Goal: Find specific page/section: Find specific page/section

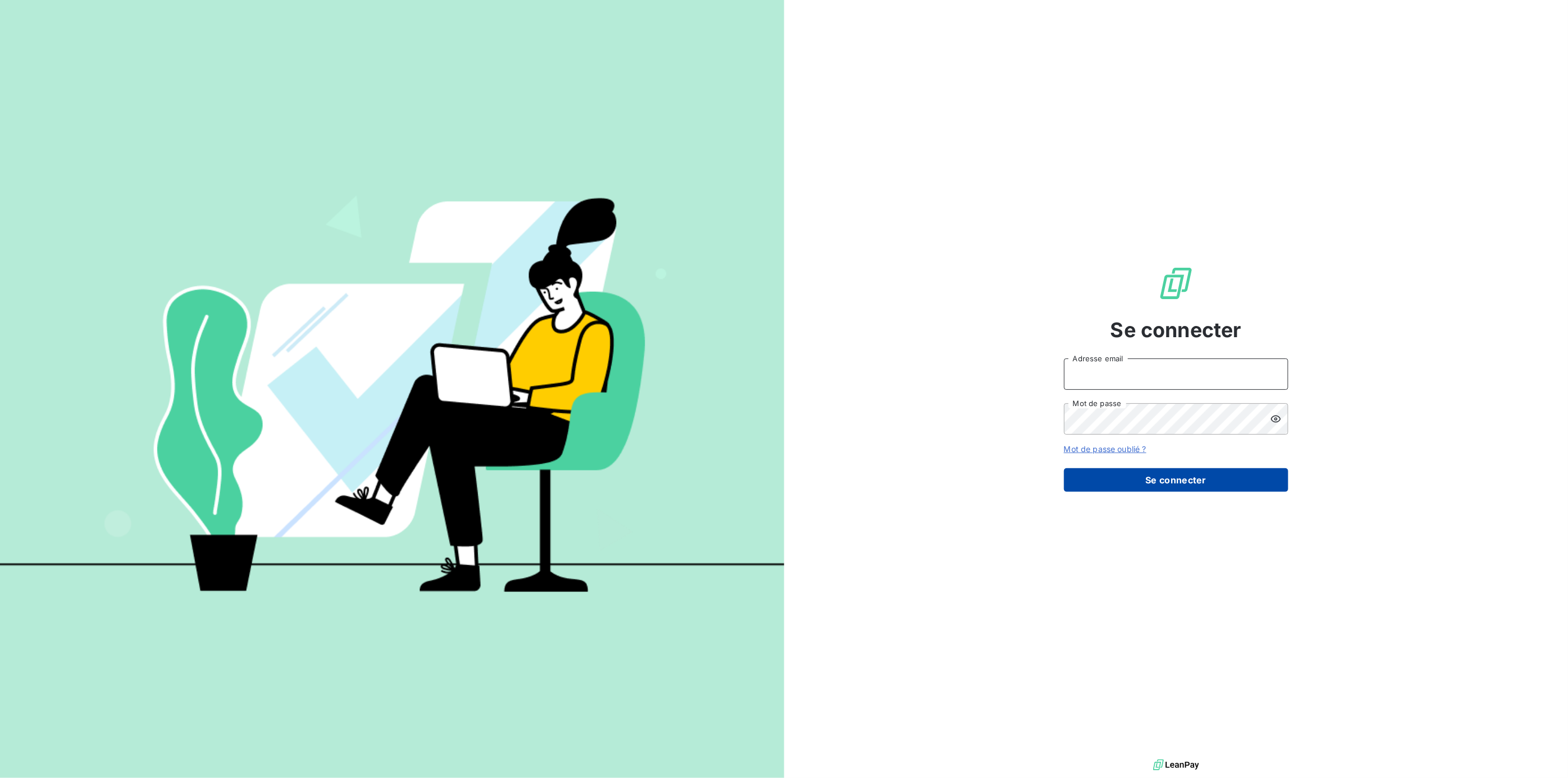
type input "[EMAIL_ADDRESS][DOMAIN_NAME]"
click at [652, 87] on button "Se connecter" at bounding box center [1176, 480] width 224 height 24
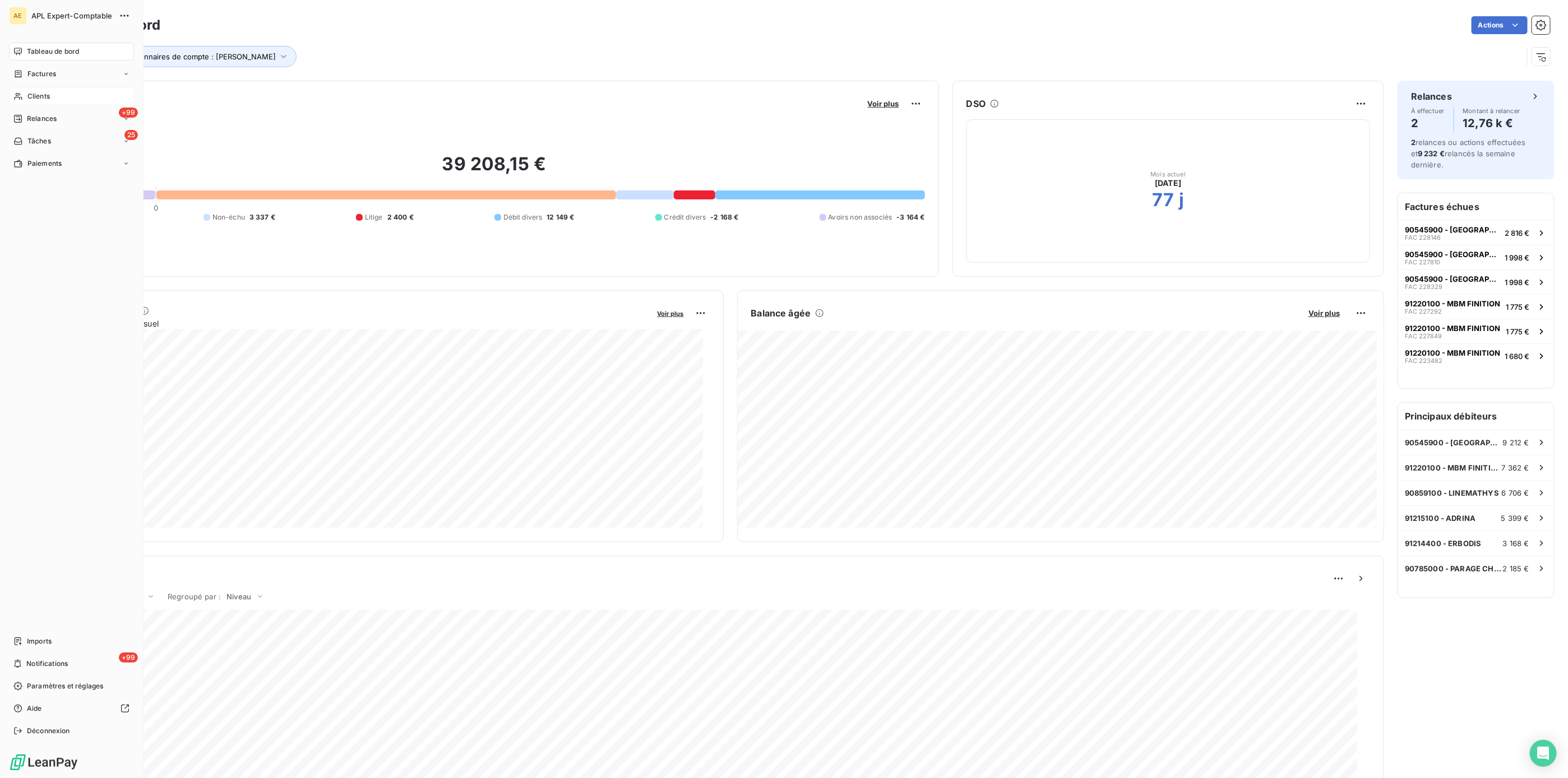
click at [53, 87] on div "Clients" at bounding box center [72, 97] width 125 height 18
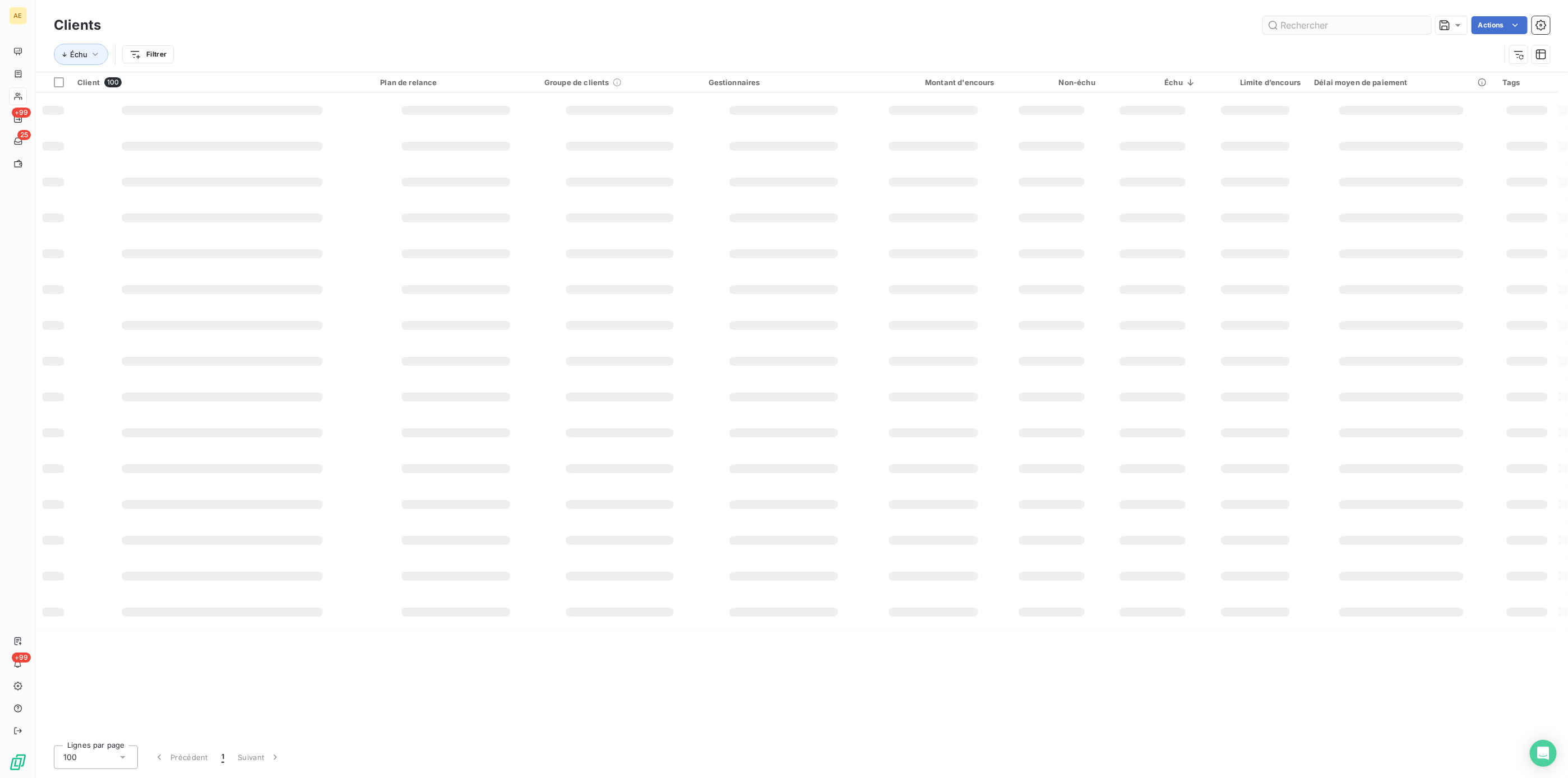
click at [652, 27] on input "text" at bounding box center [1347, 25] width 168 height 18
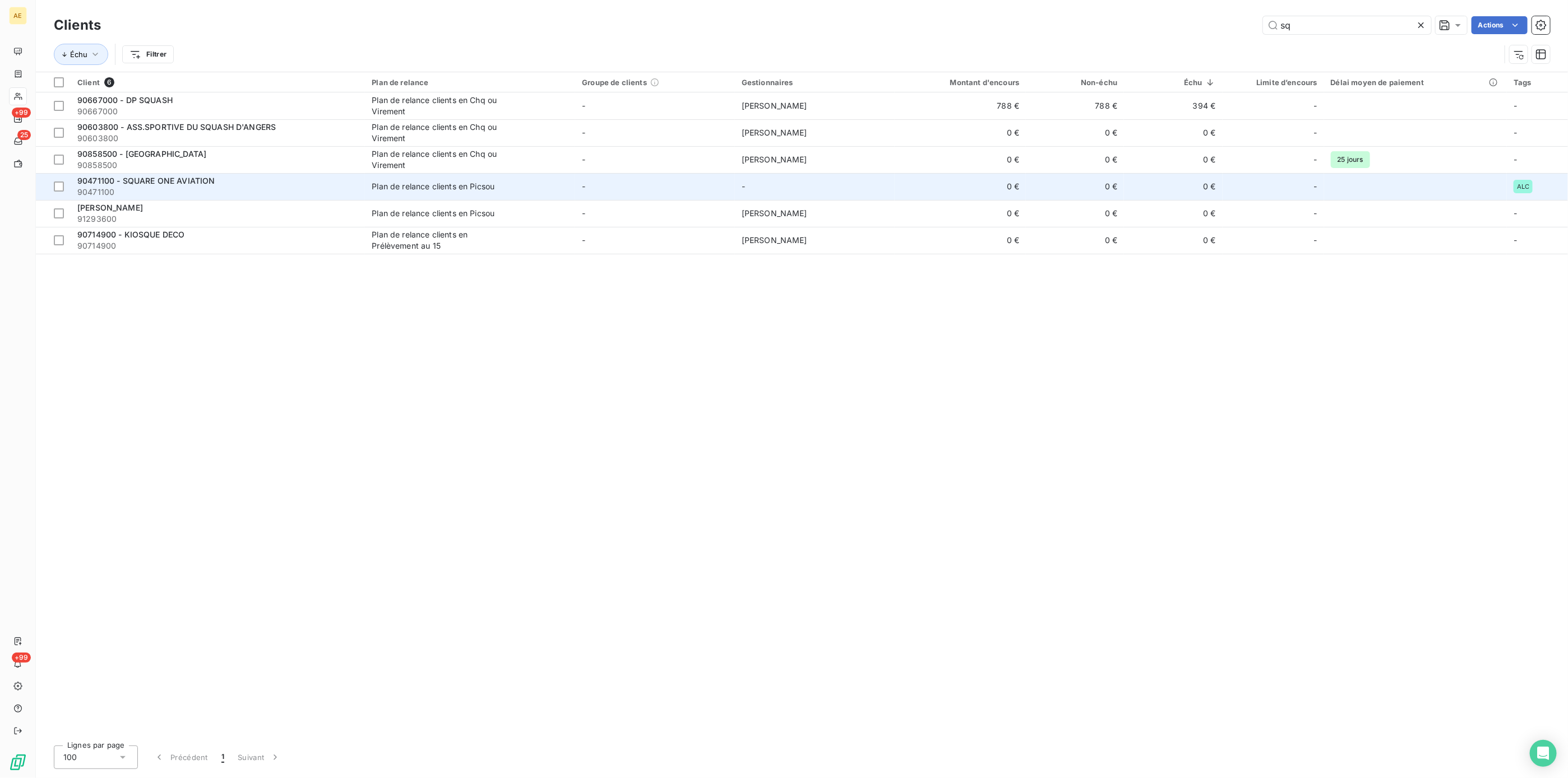
type input "sq"
click at [229, 87] on div "90471100 - SQUARE ONE AVIATION" at bounding box center [217, 181] width 281 height 11
